Goal: Find specific page/section: Find specific page/section

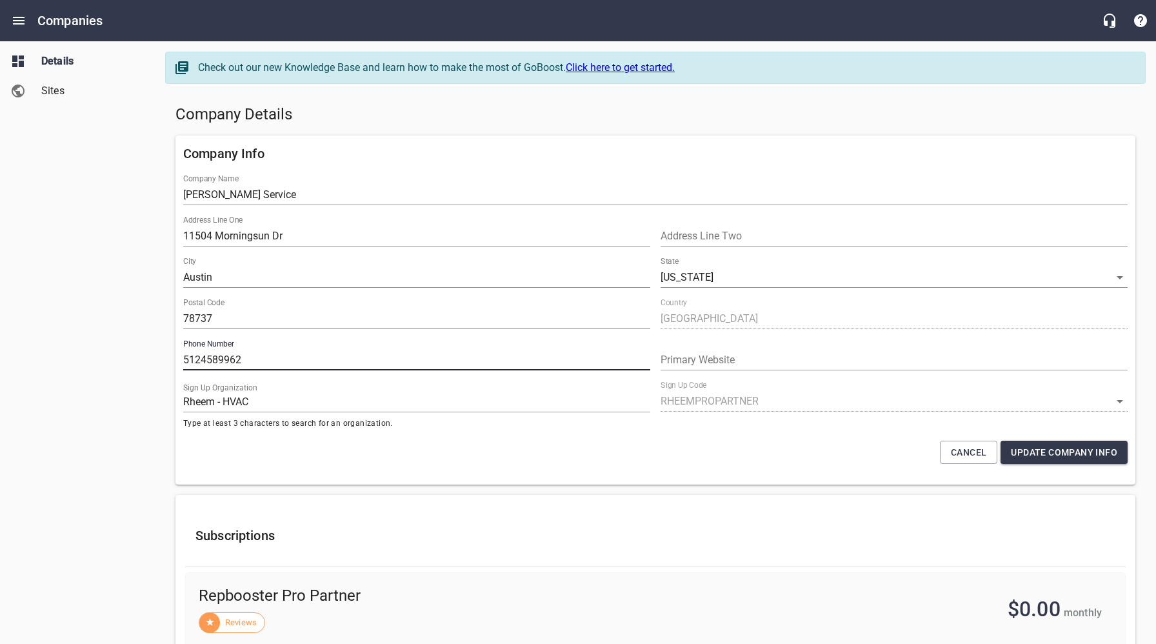
select select "Texas"
select select "62"
click at [13, 19] on icon "Open drawer" at bounding box center [18, 20] width 15 height 15
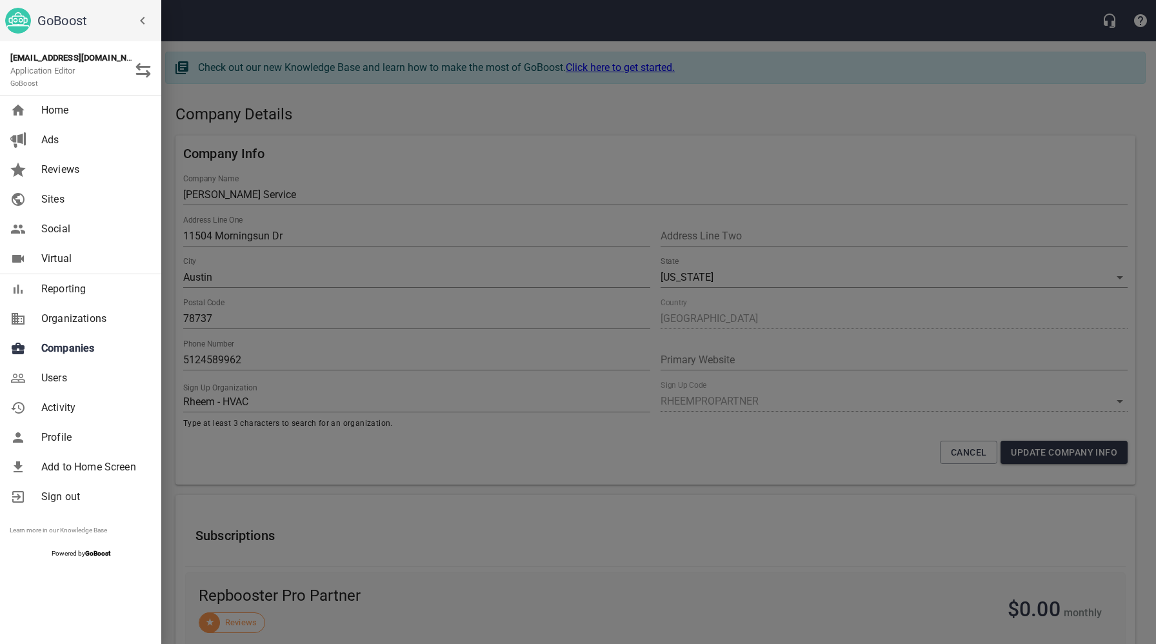
drag, startPoint x: 262, startPoint y: 335, endPoint x: 258, endPoint y: 205, distance: 130.3
click at [262, 335] on div at bounding box center [578, 322] width 1156 height 644
